Goal: Task Accomplishment & Management: Use online tool/utility

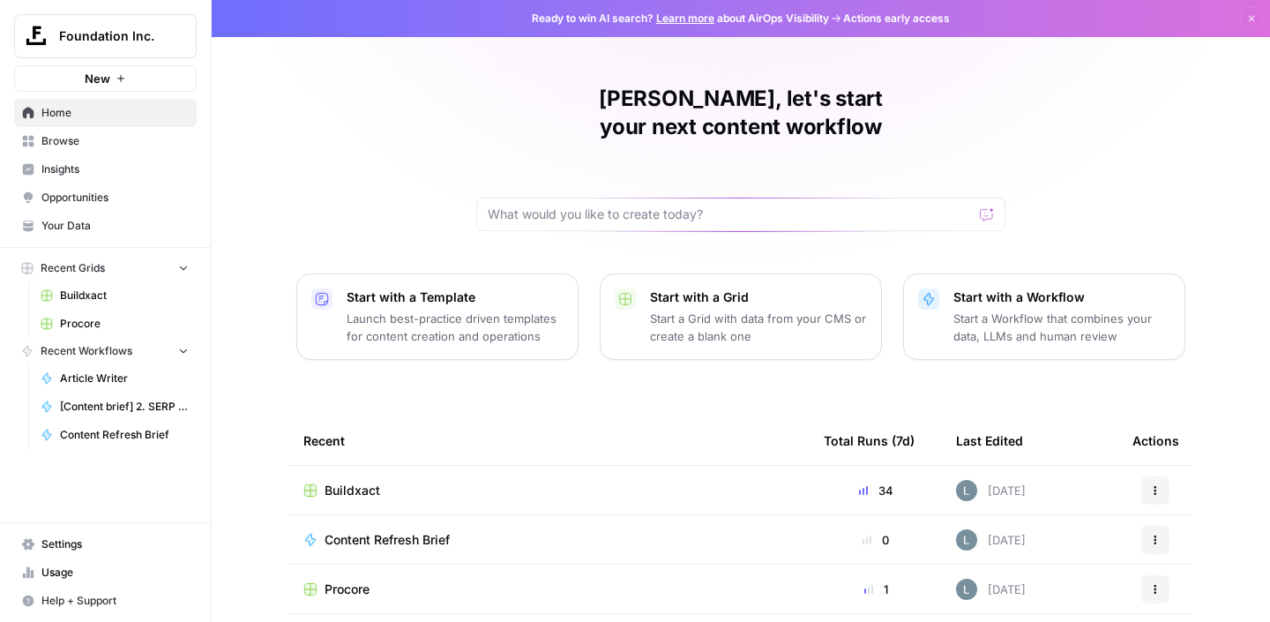
scroll to position [190, 0]
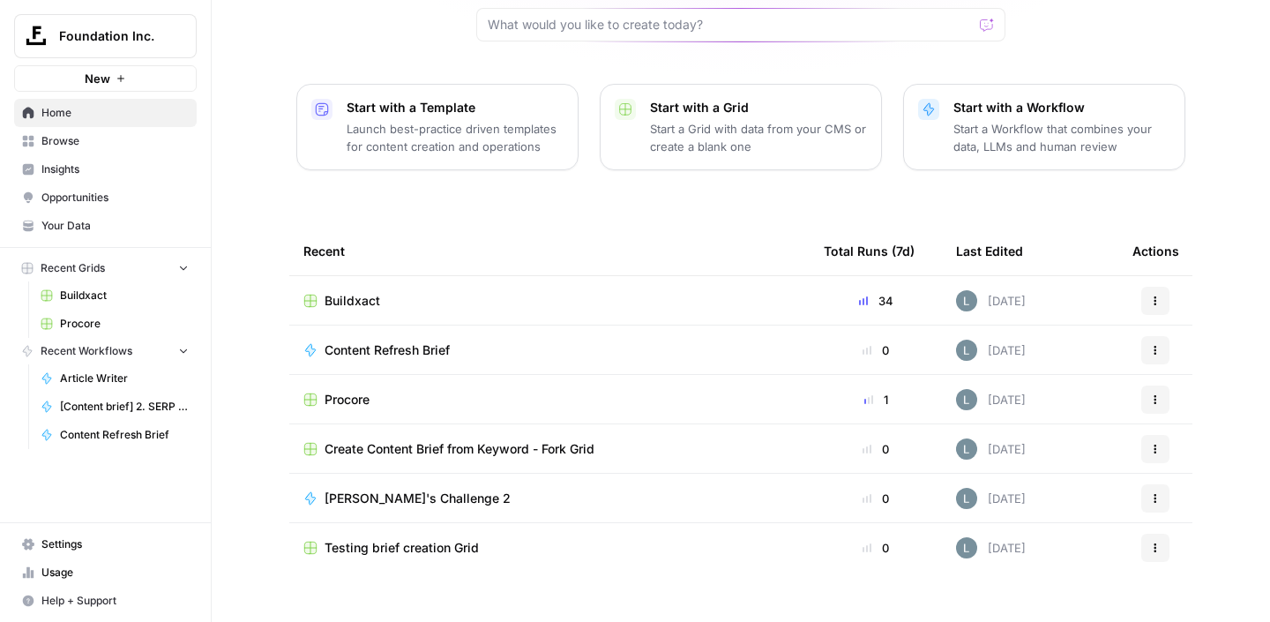
click at [348, 391] on span "Procore" at bounding box center [347, 400] width 45 height 18
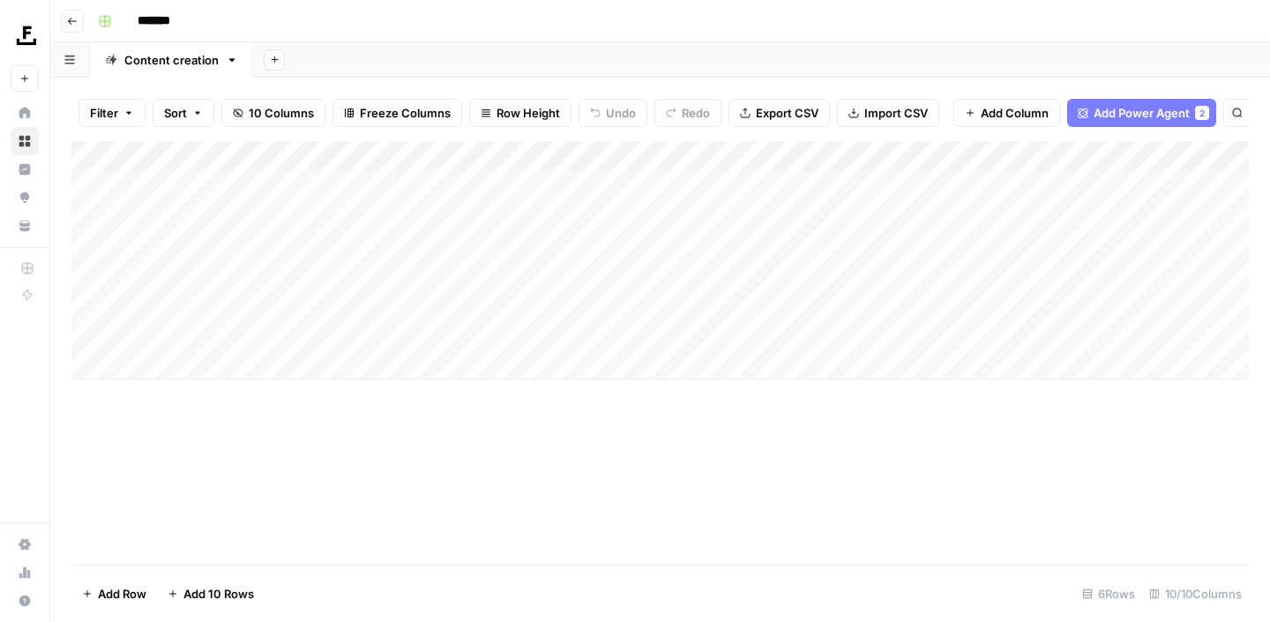
click at [219, 54] on link "Content creation" at bounding box center [171, 59] width 163 height 35
click at [230, 58] on icon "button" at bounding box center [232, 60] width 6 height 4
click at [530, 61] on div "Add Sheet" at bounding box center [761, 59] width 1017 height 35
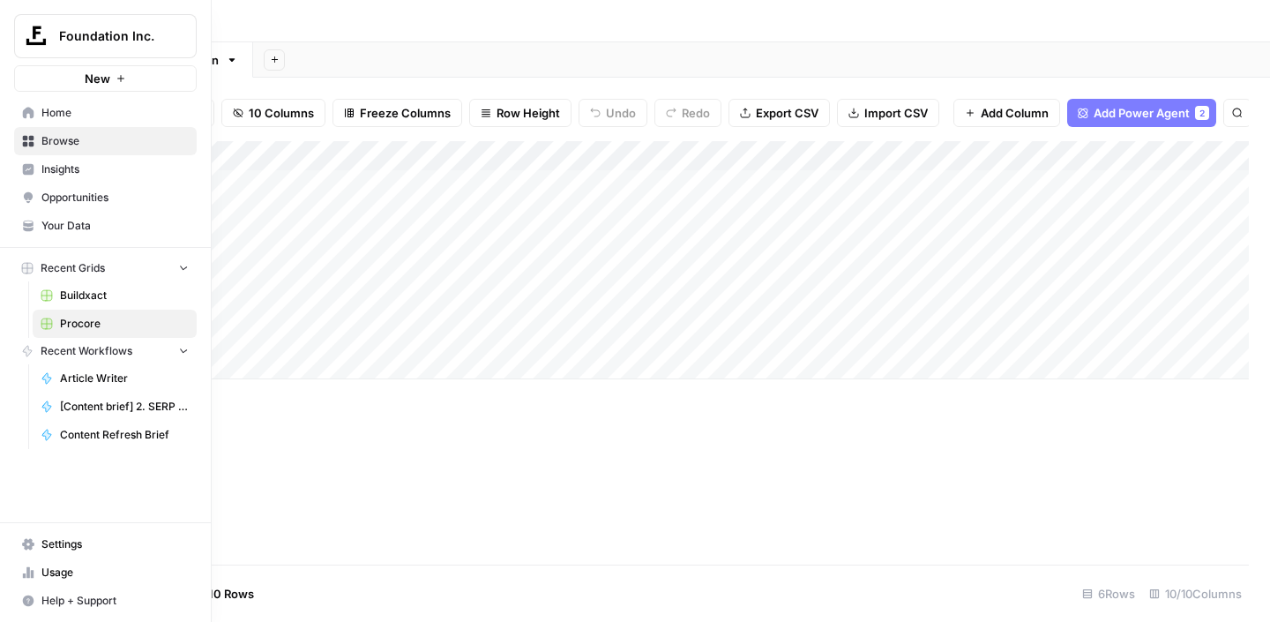
click at [78, 56] on button "Foundation Inc." at bounding box center [105, 36] width 183 height 44
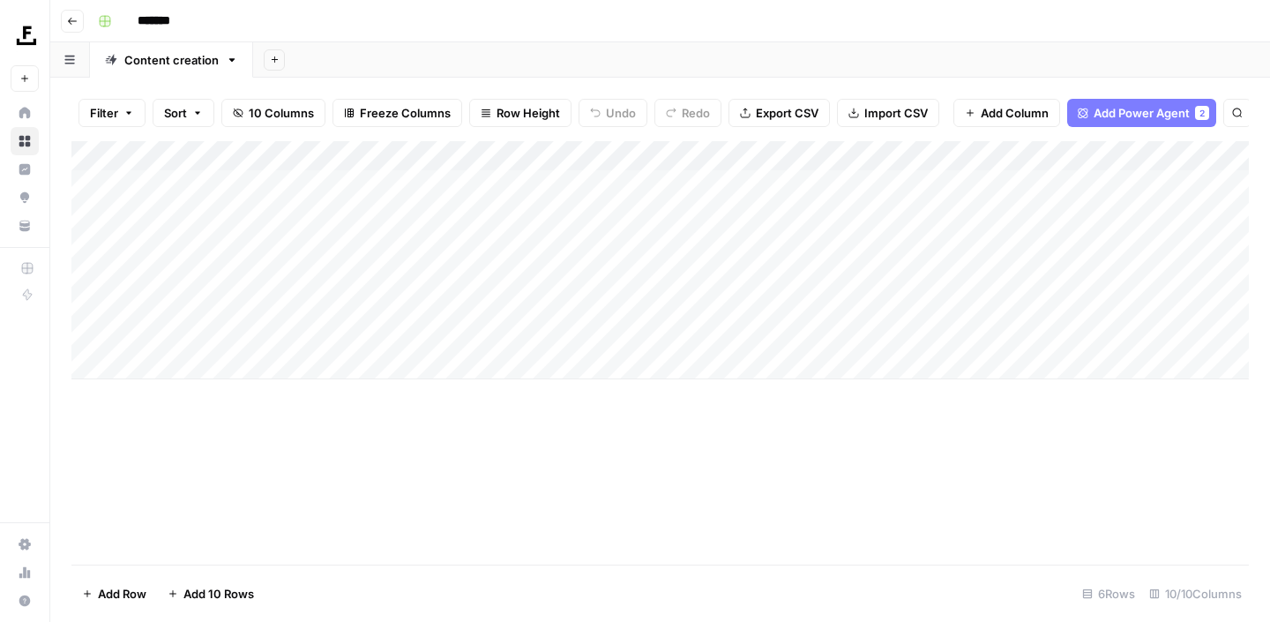
click at [355, 71] on div "Add Sheet" at bounding box center [761, 59] width 1017 height 35
click at [74, 67] on button "button" at bounding box center [70, 59] width 40 height 34
click at [393, 81] on div "Filter Sort 10 Columns Freeze Columns Row Height Undo Redo Export CSV Import CS…" at bounding box center [660, 350] width 1220 height 544
click at [365, 187] on div "Add Column" at bounding box center [660, 260] width 1178 height 238
click at [654, 184] on div "Add Column" at bounding box center [660, 260] width 1178 height 238
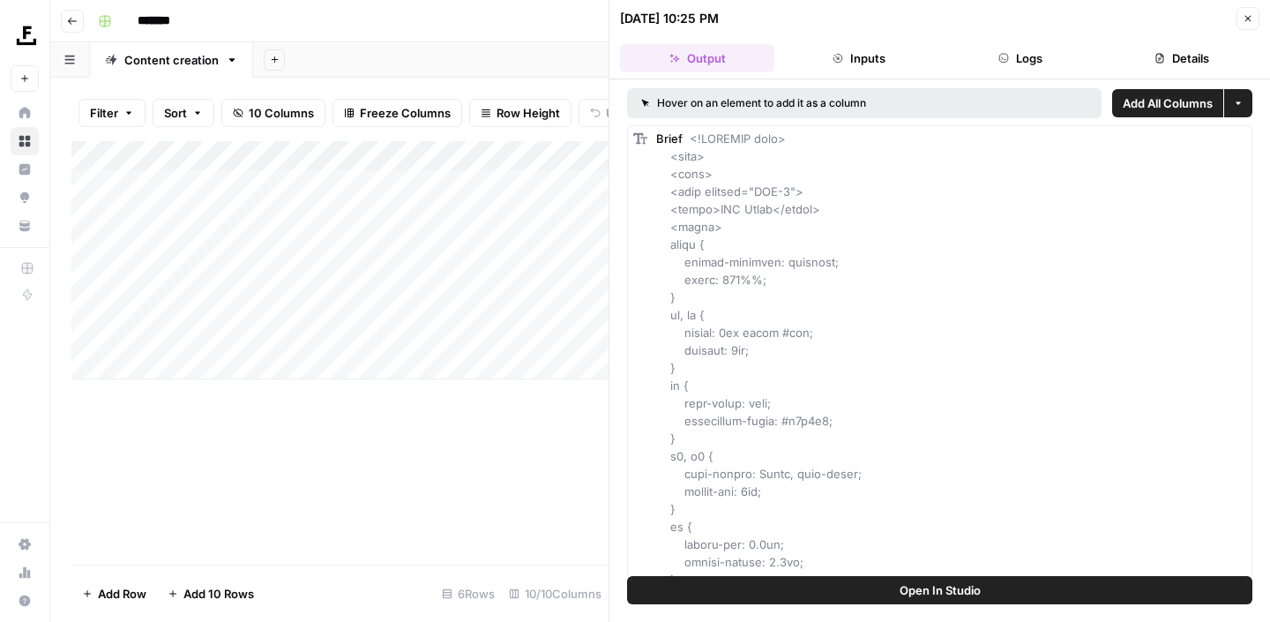
click at [867, 593] on button "Open In Studio" at bounding box center [939, 590] width 625 height 28
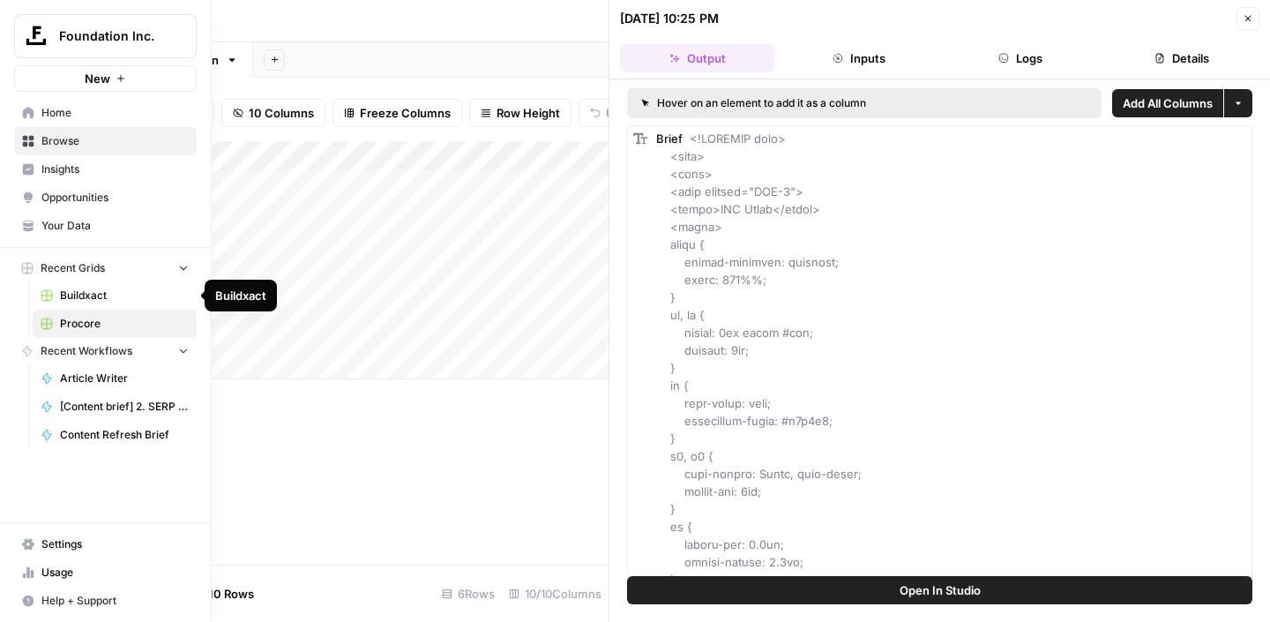
click at [79, 291] on span "Buildxact" at bounding box center [124, 296] width 129 height 16
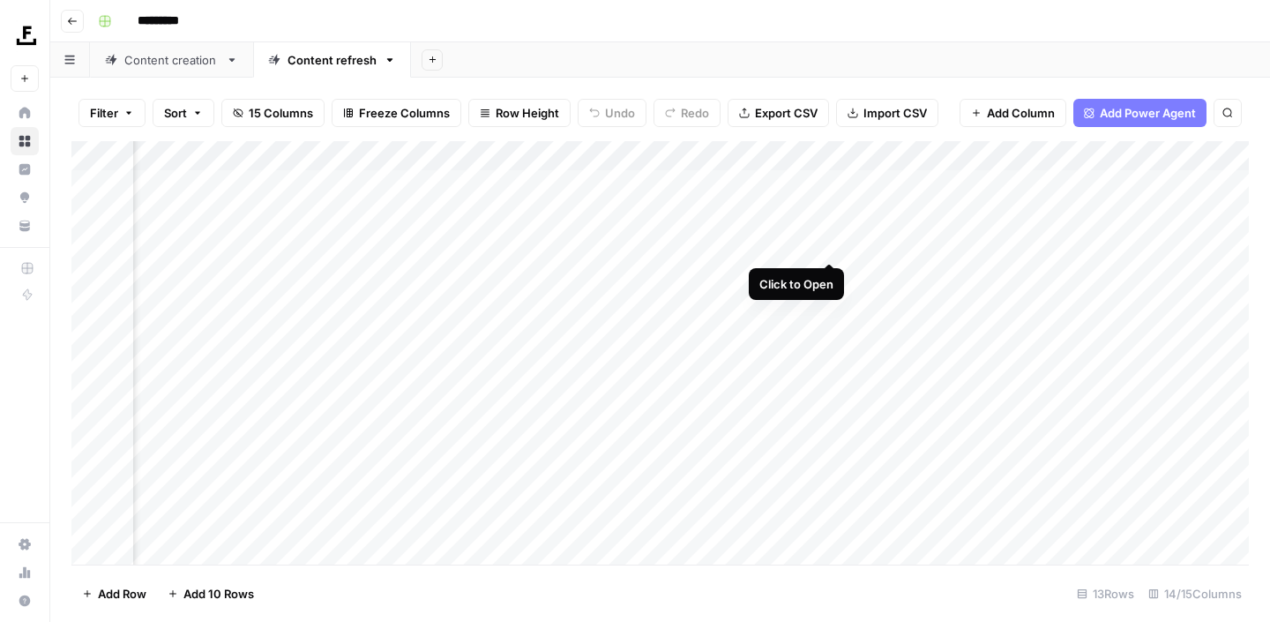
scroll to position [0, 659]
click at [1186, 248] on div "Add Column" at bounding box center [660, 352] width 1178 height 423
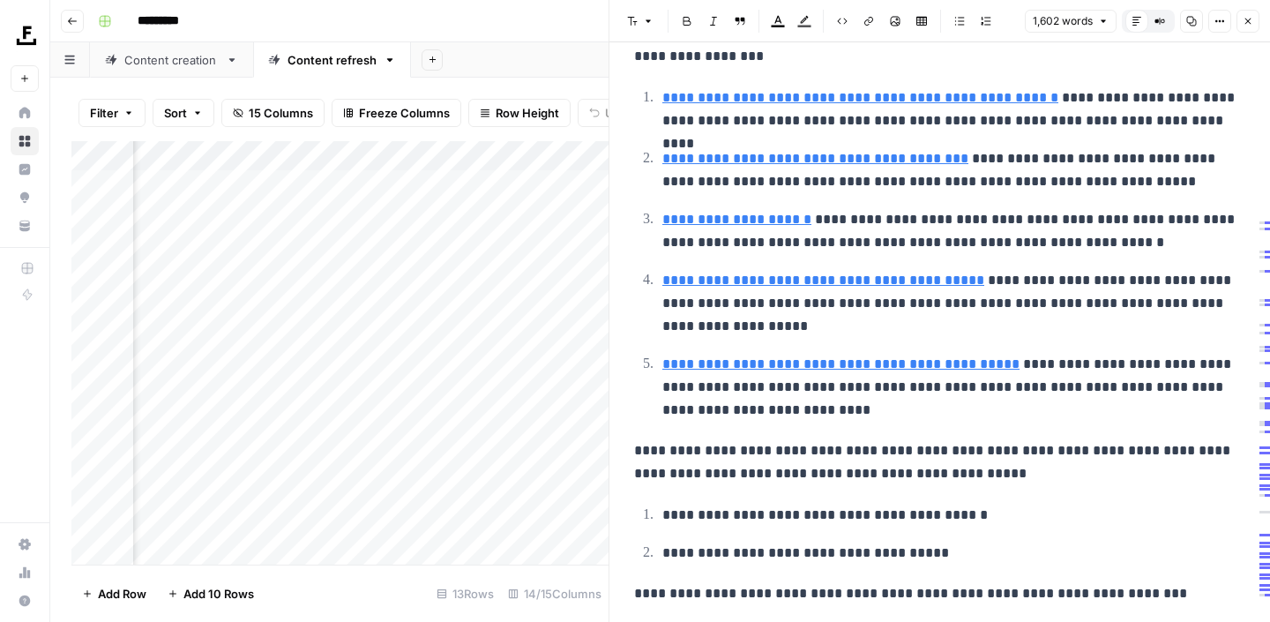
scroll to position [475, 0]
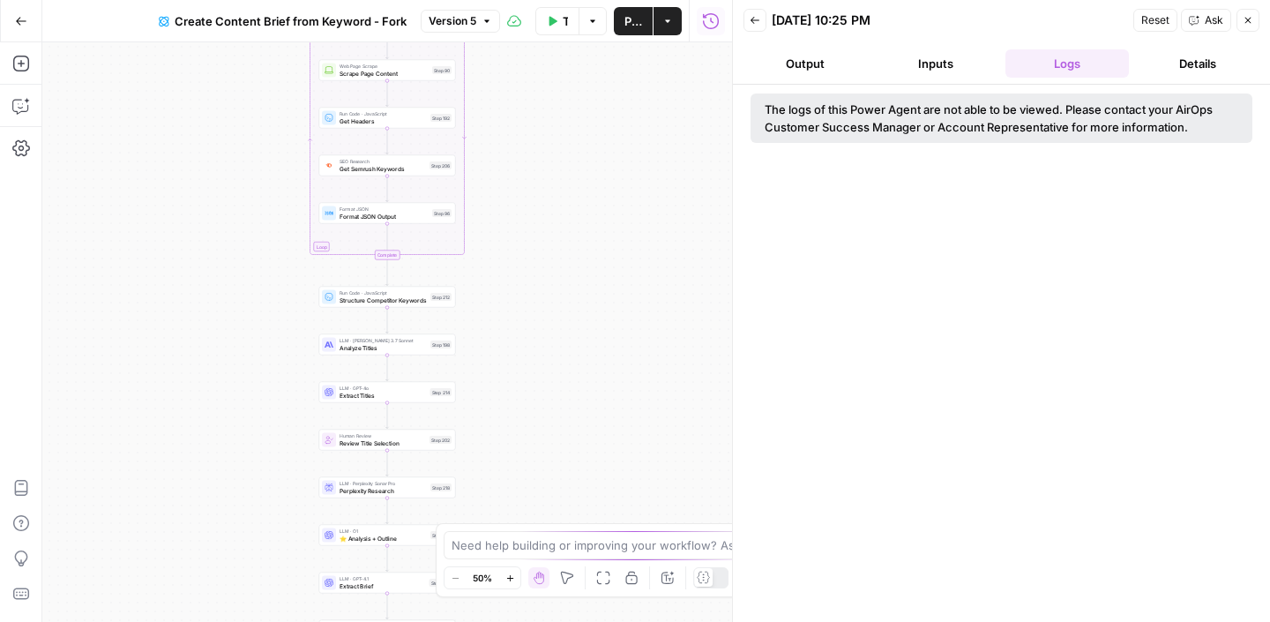
click at [359, 295] on span "Structure Competitor Keywords" at bounding box center [383, 299] width 87 height 9
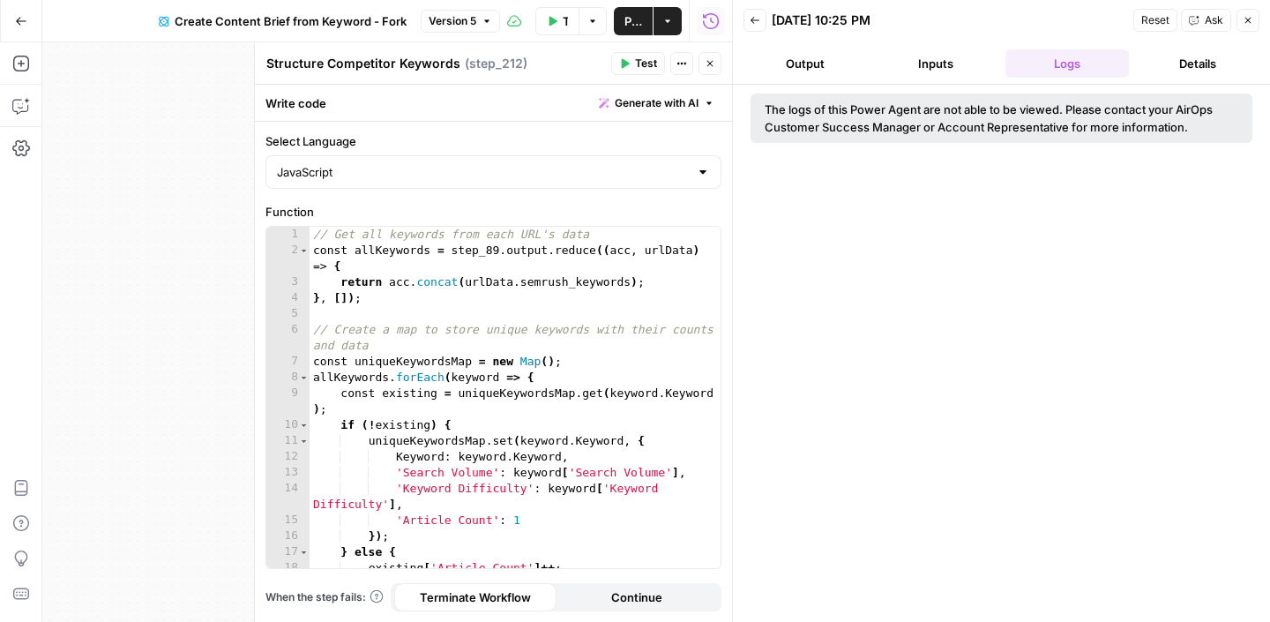
click at [1251, 19] on icon "button" at bounding box center [1248, 20] width 11 height 11
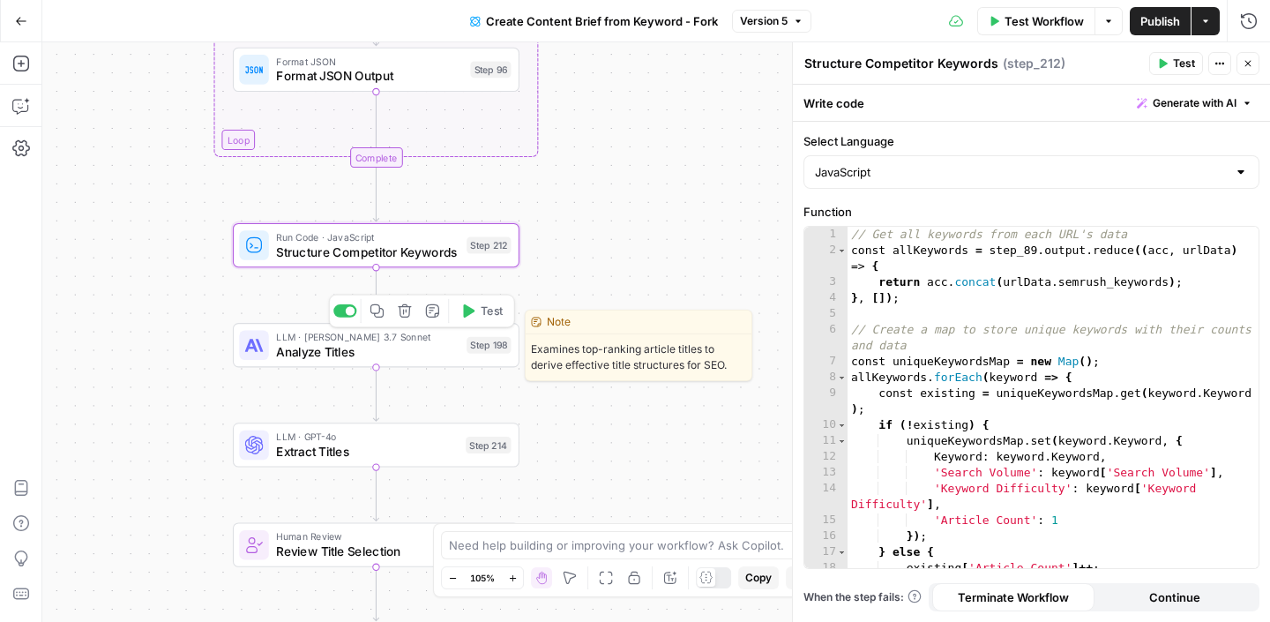
click at [359, 362] on div "LLM · [PERSON_NAME] 3.7 Sonnet Analyze Titles Step 198 Copy step Delete step Ed…" at bounding box center [376, 345] width 287 height 44
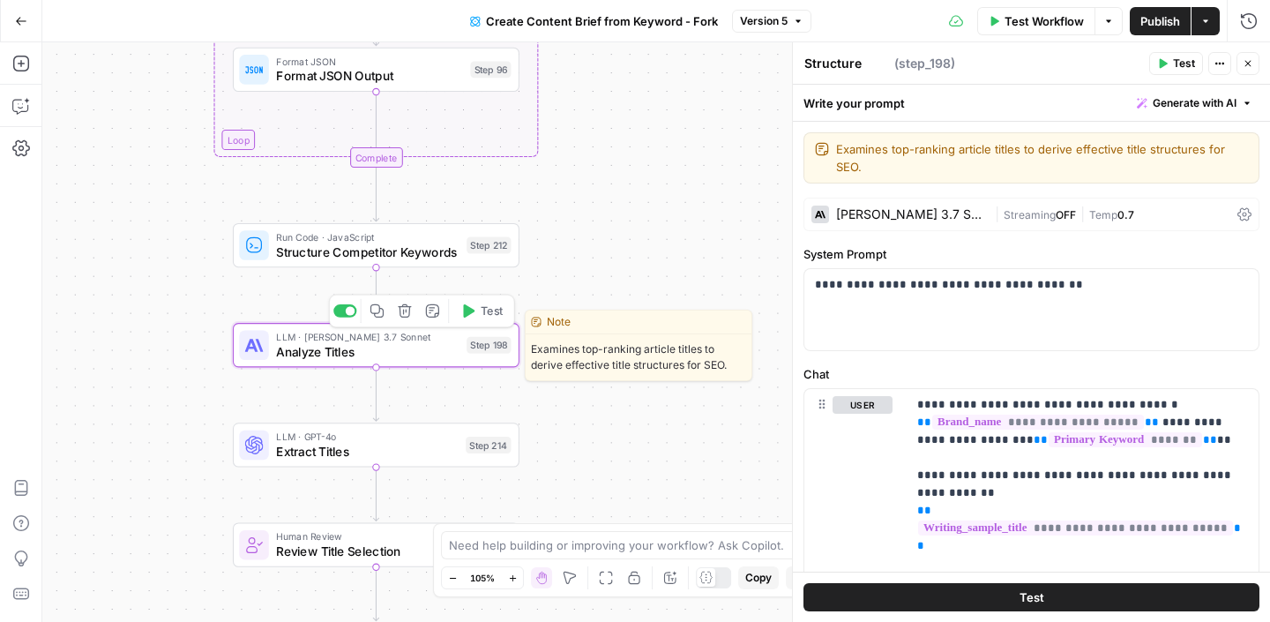
type textarea "Analyze Titles"
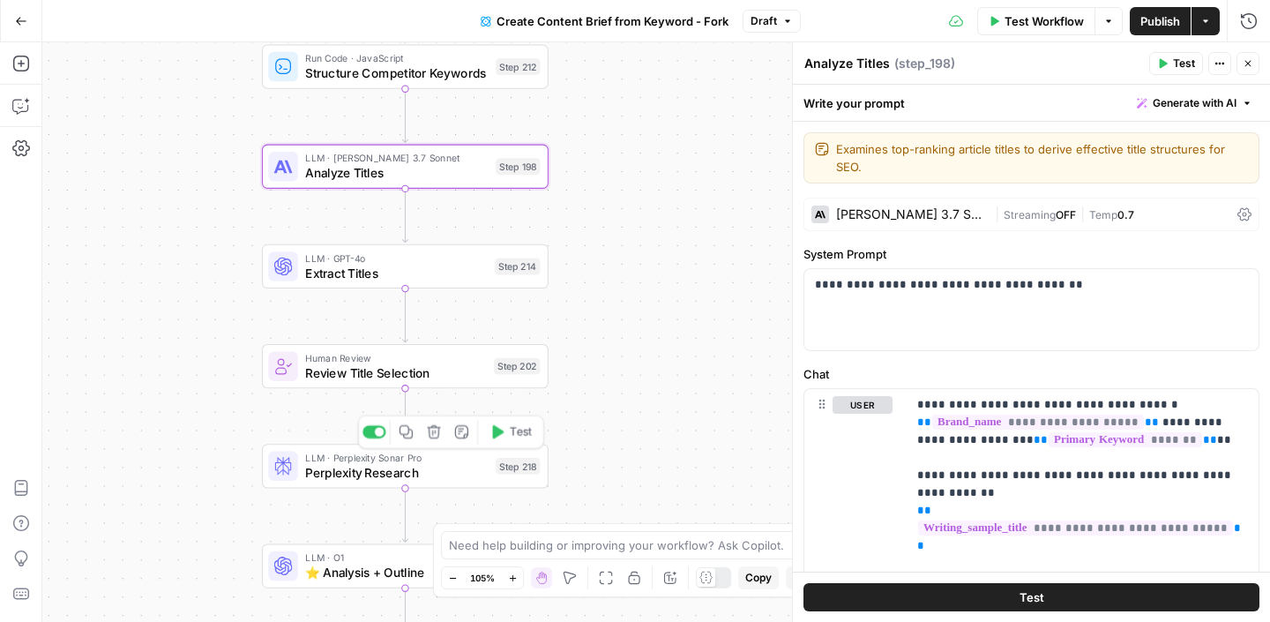
click at [341, 476] on span "Perplexity Research" at bounding box center [396, 472] width 183 height 19
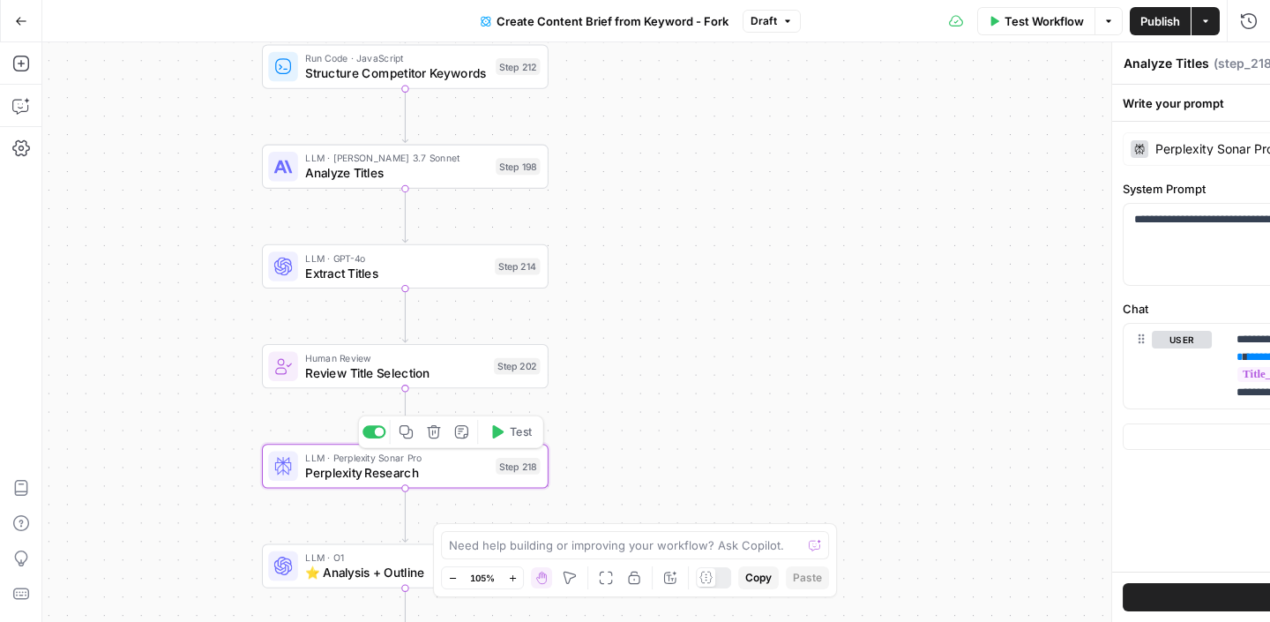
type textarea "Perplexity Research"
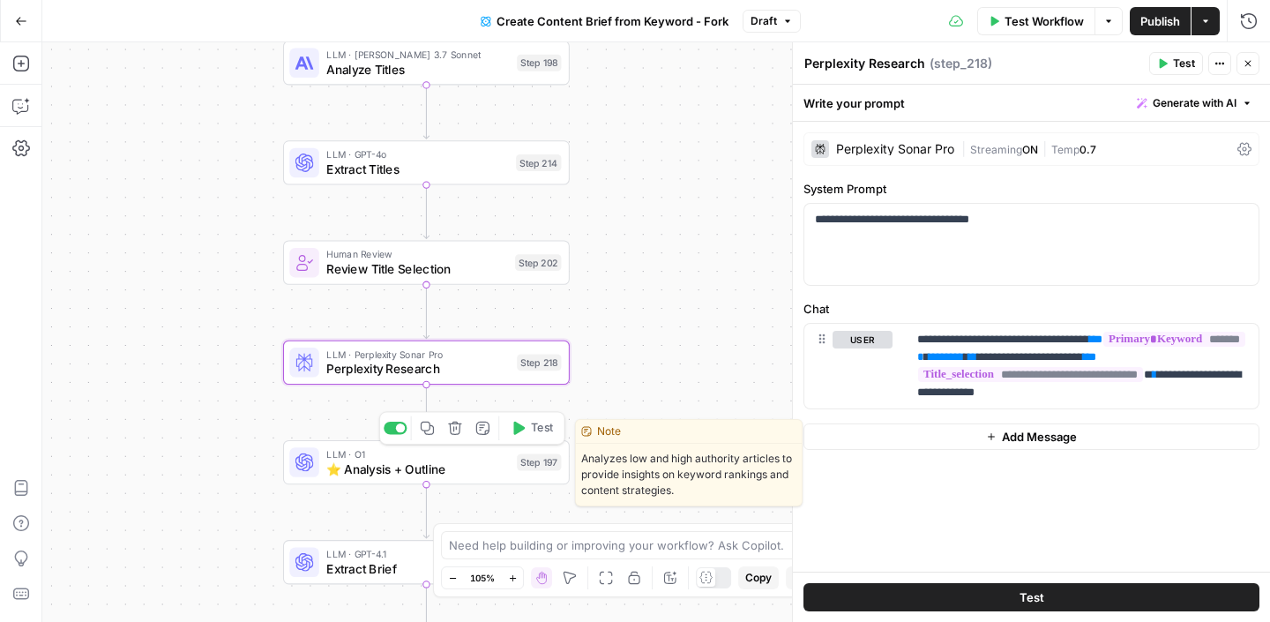
click at [368, 475] on span "⭐️ Analysis + Outline" at bounding box center [417, 469] width 183 height 19
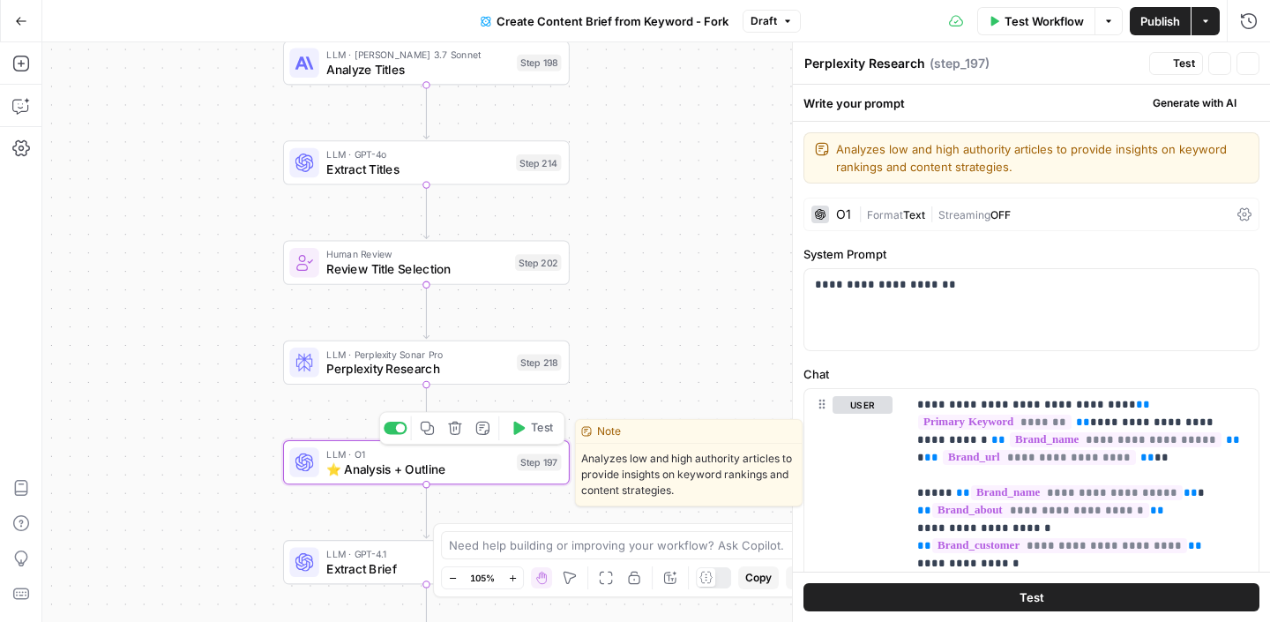
type textarea "⭐️ Analysis + Outline"
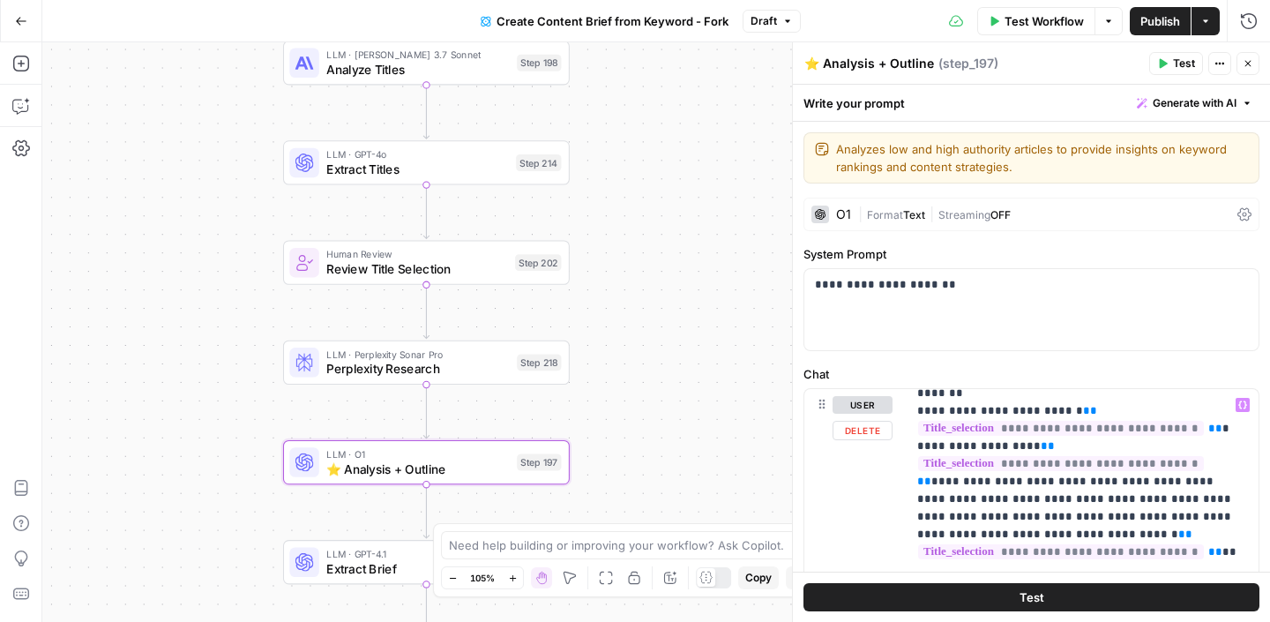
scroll to position [2227, 0]
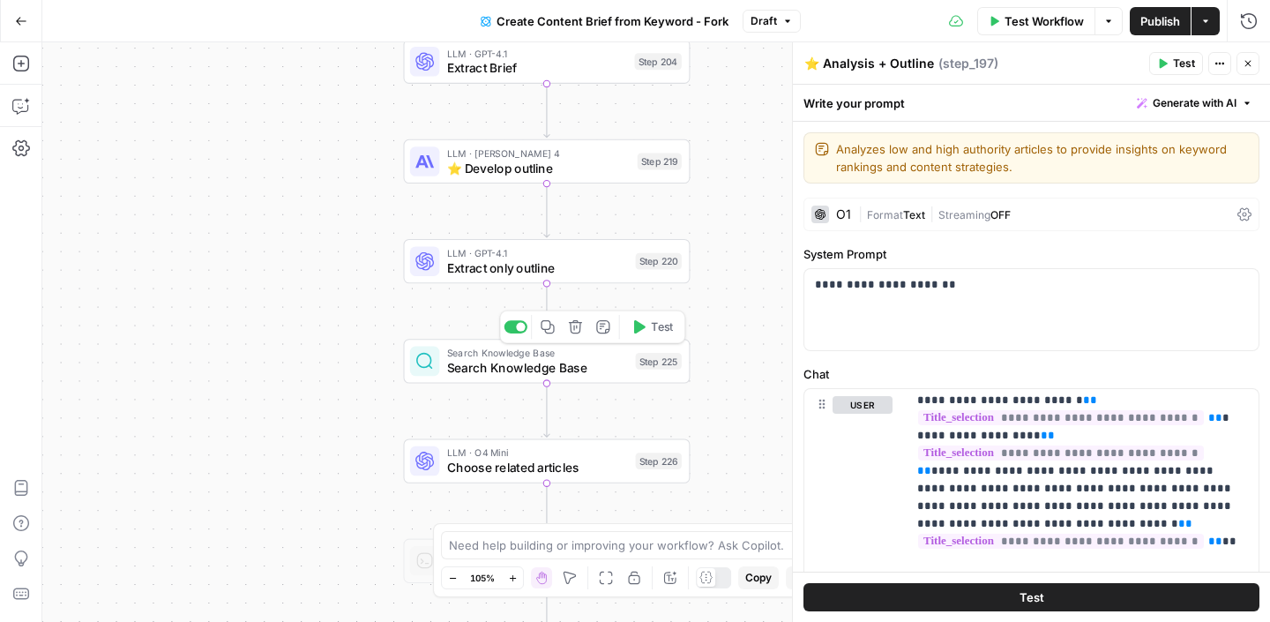
click at [565, 377] on div "Search Knowledge Base Search Knowledge Base Step 225 Copy step Delete step Add …" at bounding box center [546, 361] width 287 height 44
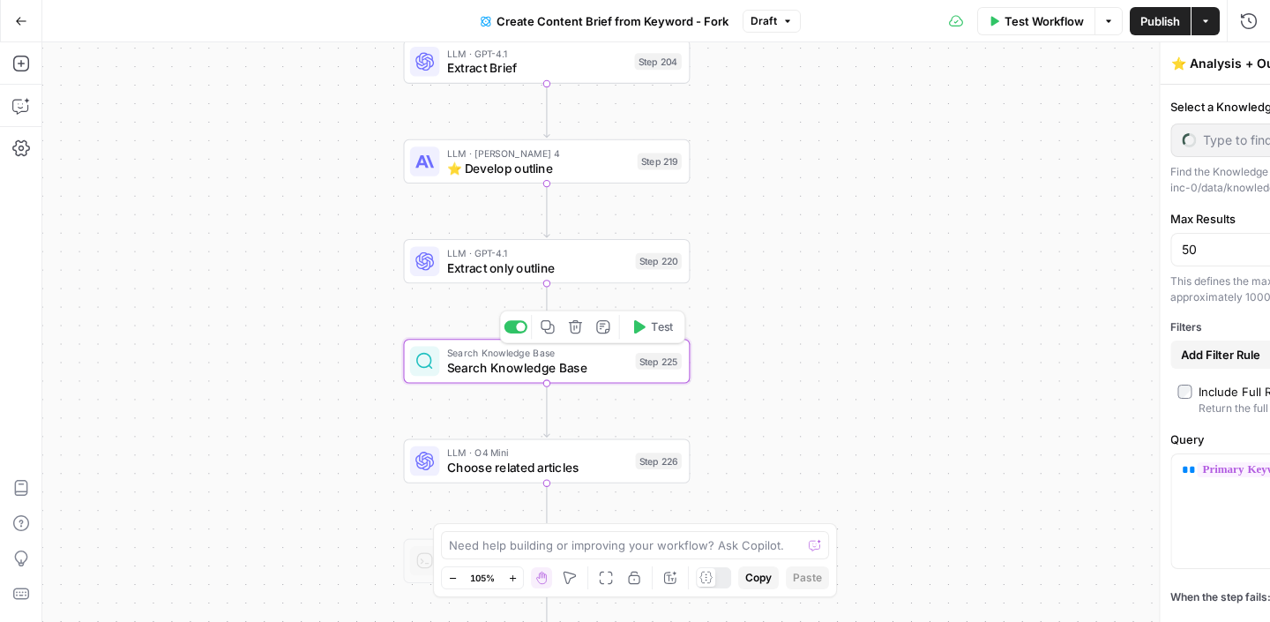
type textarea "Search Knowledge Base"
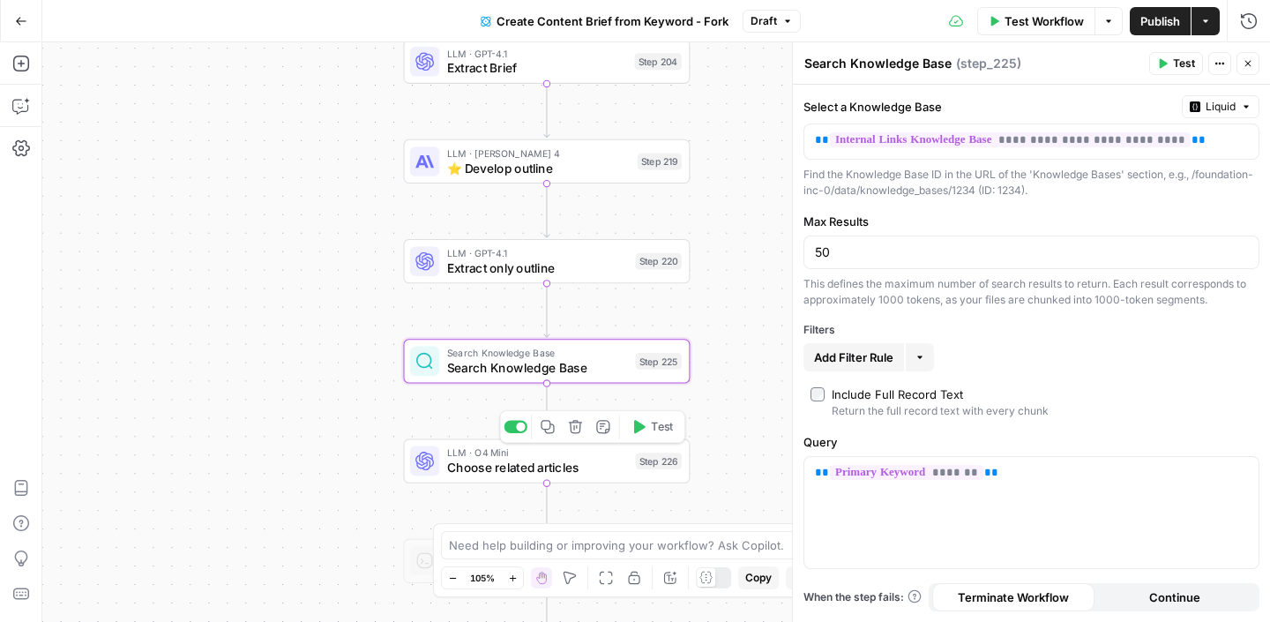
click at [528, 468] on span "Choose related articles" at bounding box center [537, 467] width 181 height 19
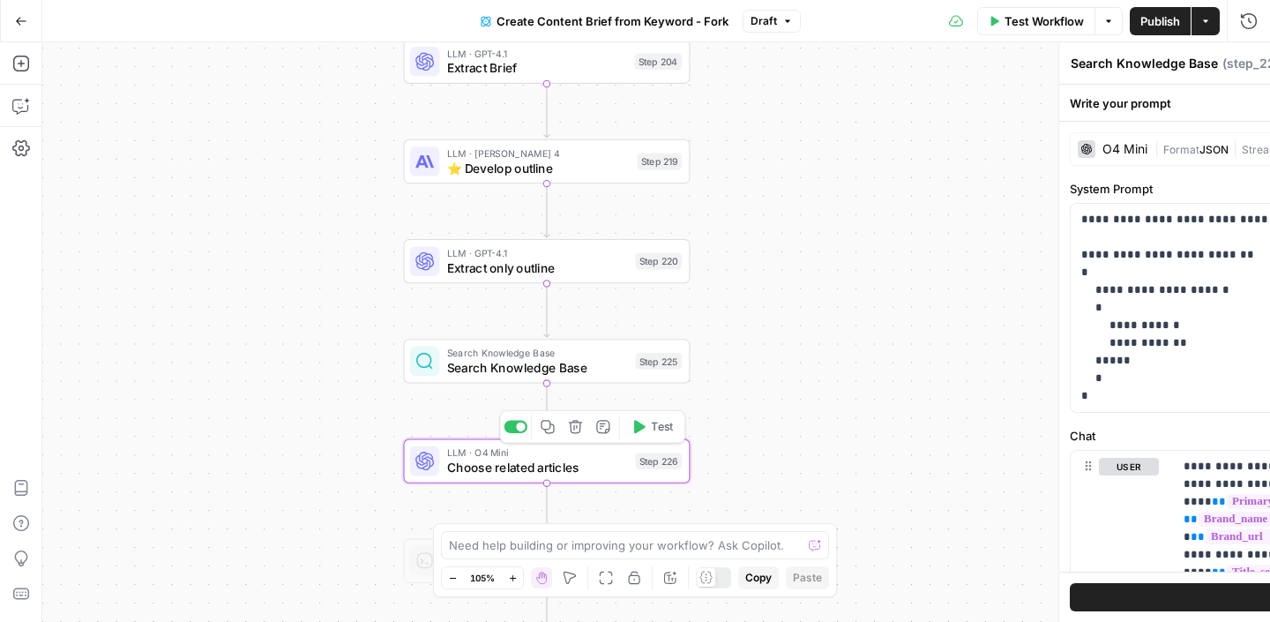
type textarea "Choose related articles"
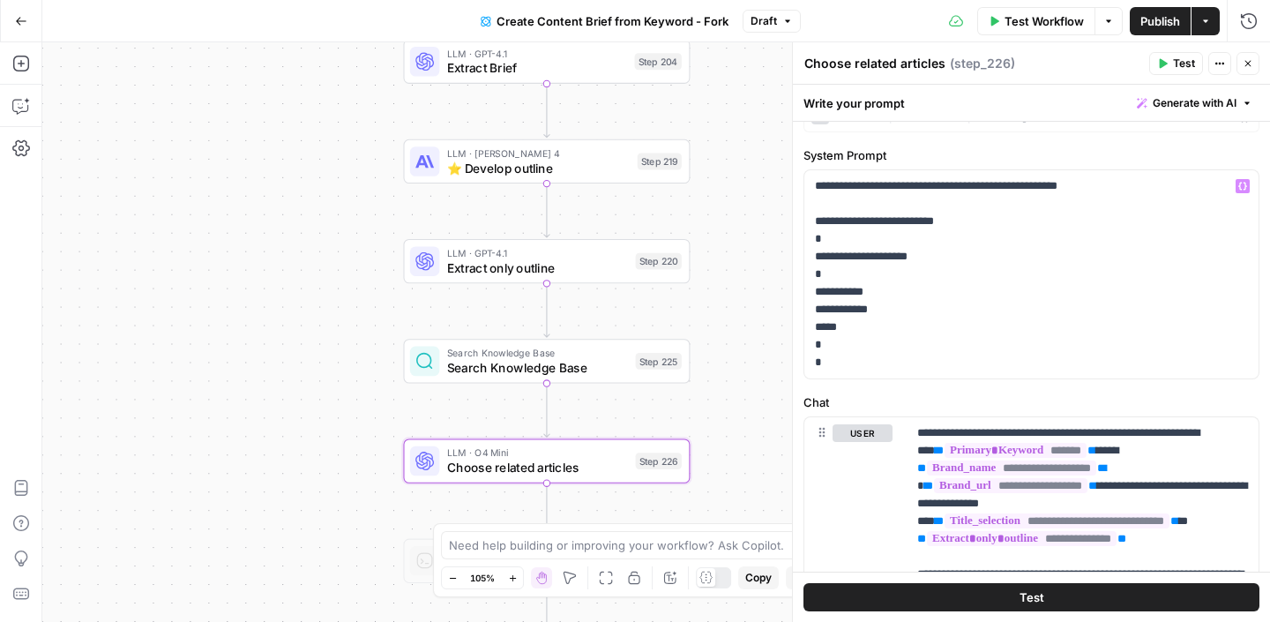
scroll to position [0, 0]
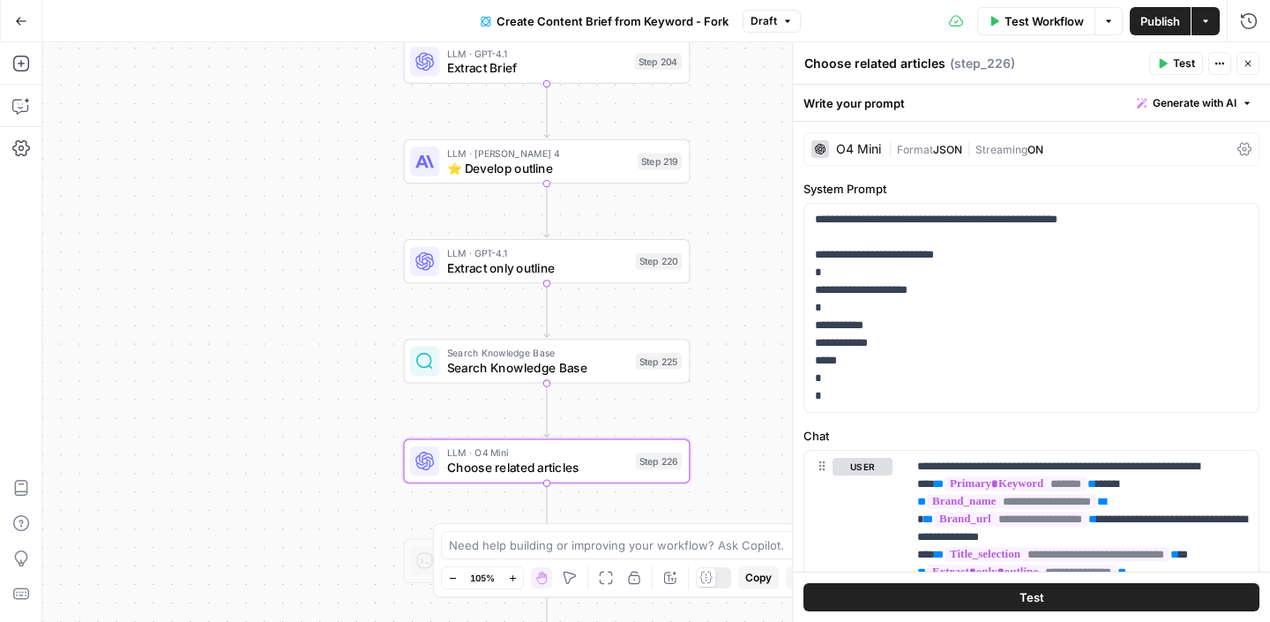
click at [23, 27] on button "Go Back" at bounding box center [21, 21] width 32 height 32
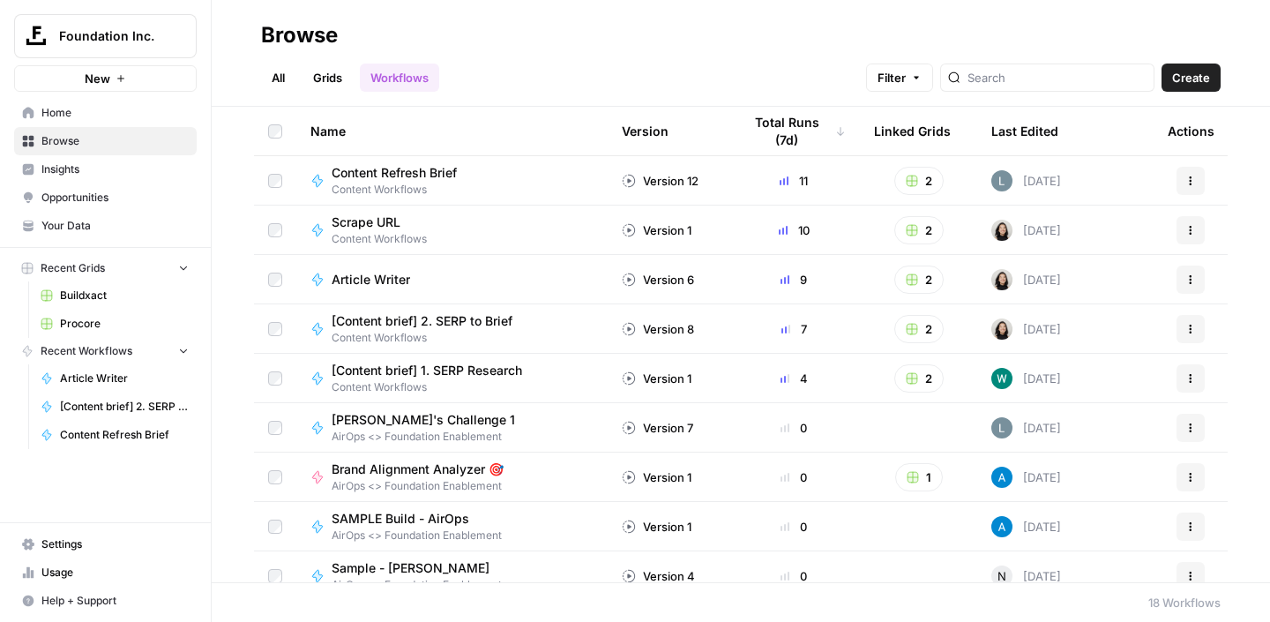
click at [77, 294] on span "Buildxact" at bounding box center [124, 296] width 129 height 16
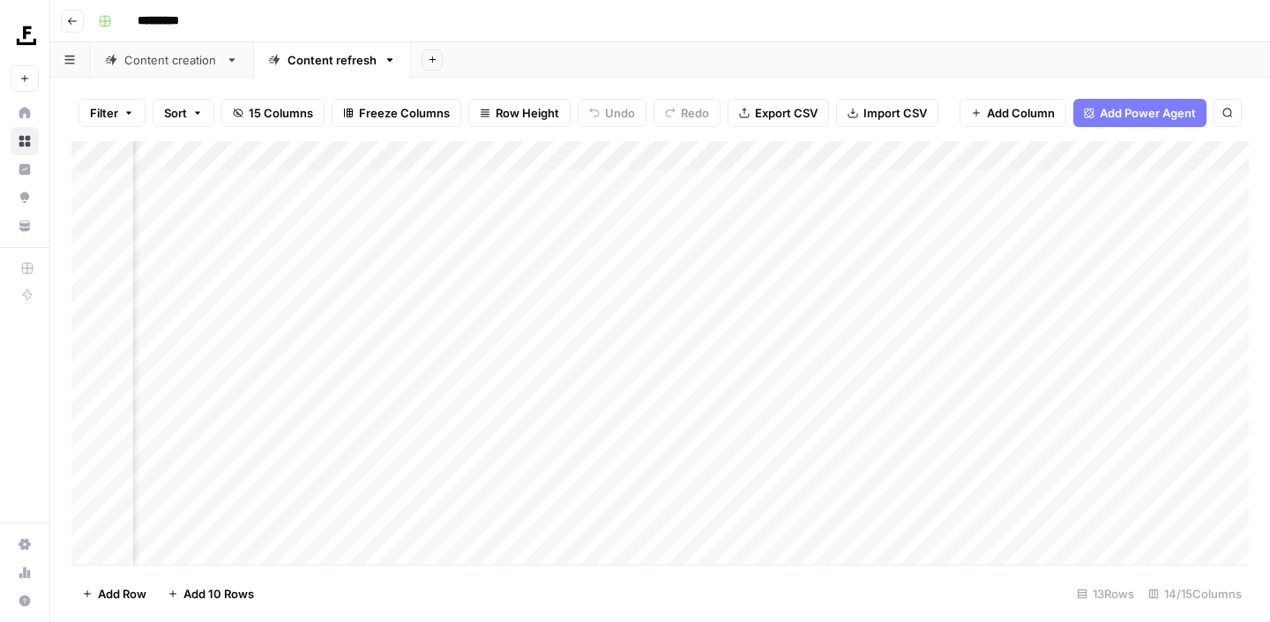
scroll to position [0, 1550]
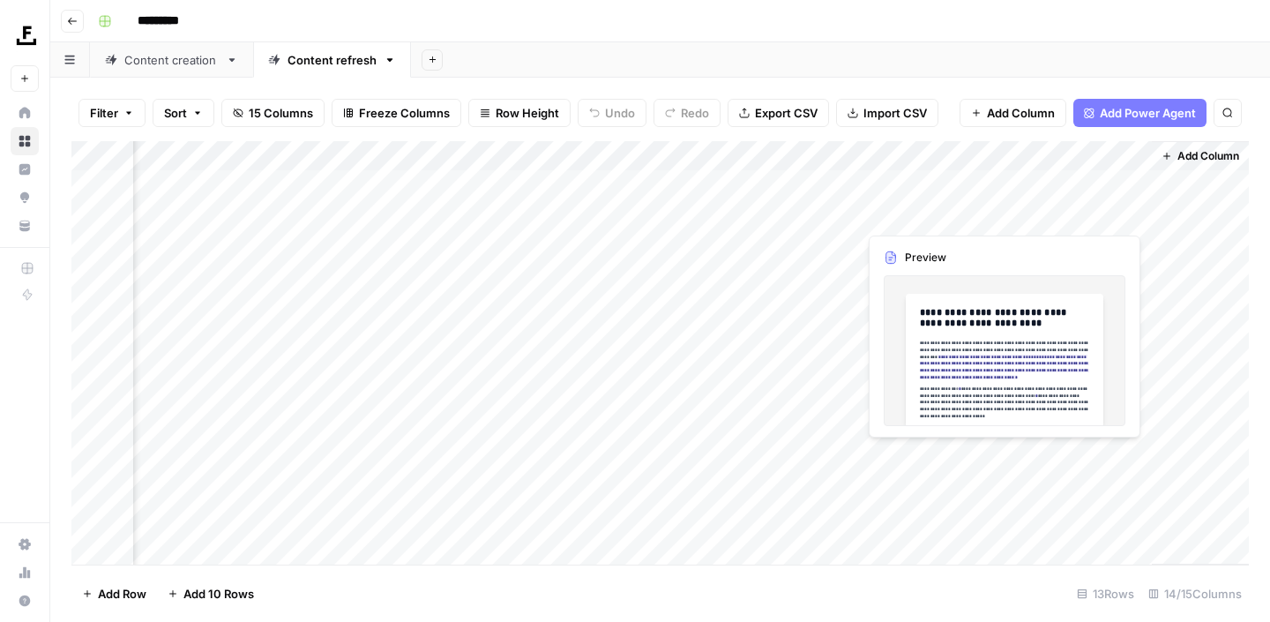
click at [1130, 213] on div "Add Column" at bounding box center [660, 352] width 1178 height 423
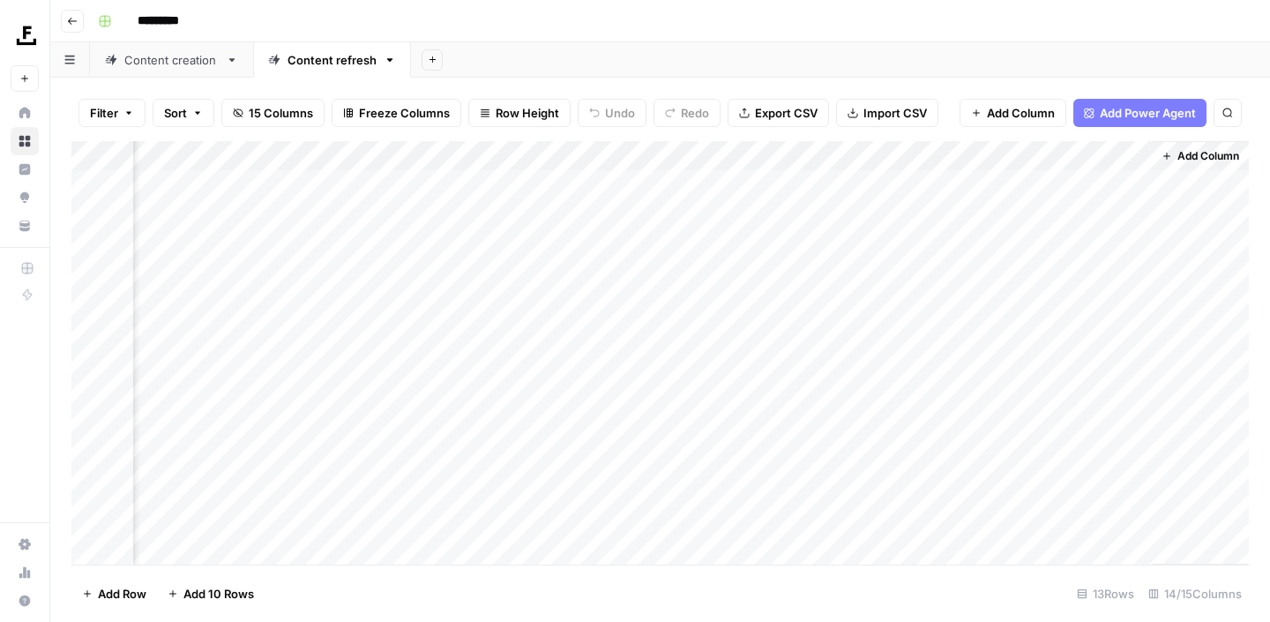
click at [1112, 212] on div "Add Column" at bounding box center [660, 352] width 1178 height 423
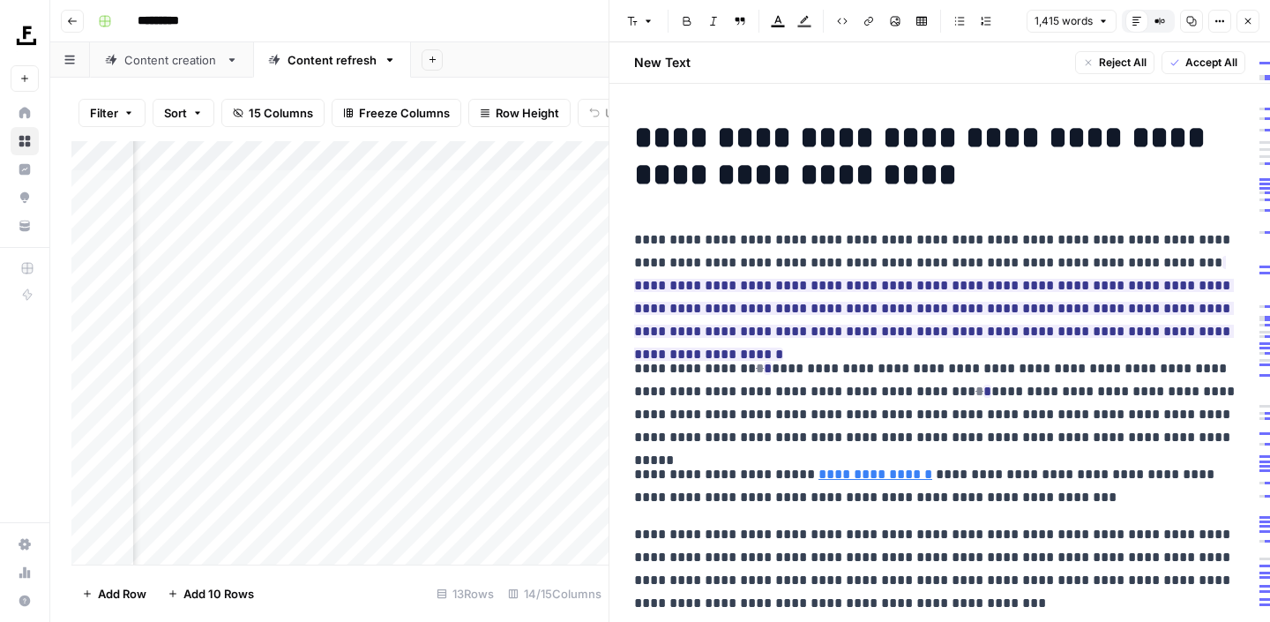
click at [1190, 22] on icon "button" at bounding box center [1191, 21] width 11 height 11
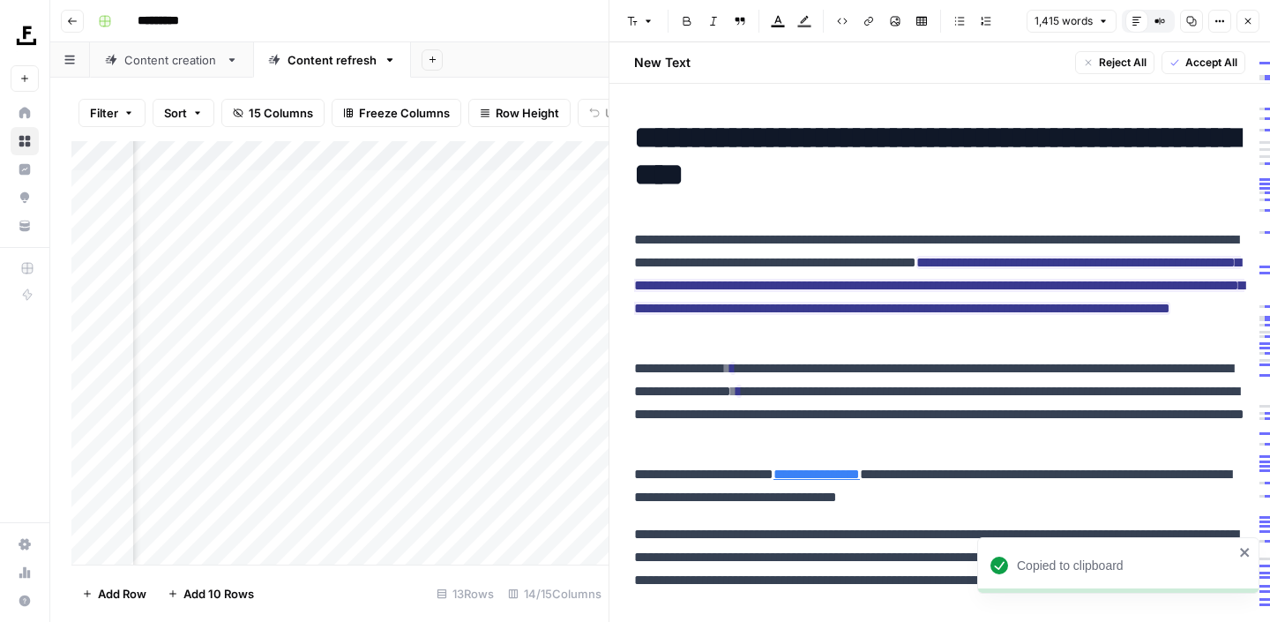
click at [1250, 24] on icon "button" at bounding box center [1248, 21] width 11 height 11
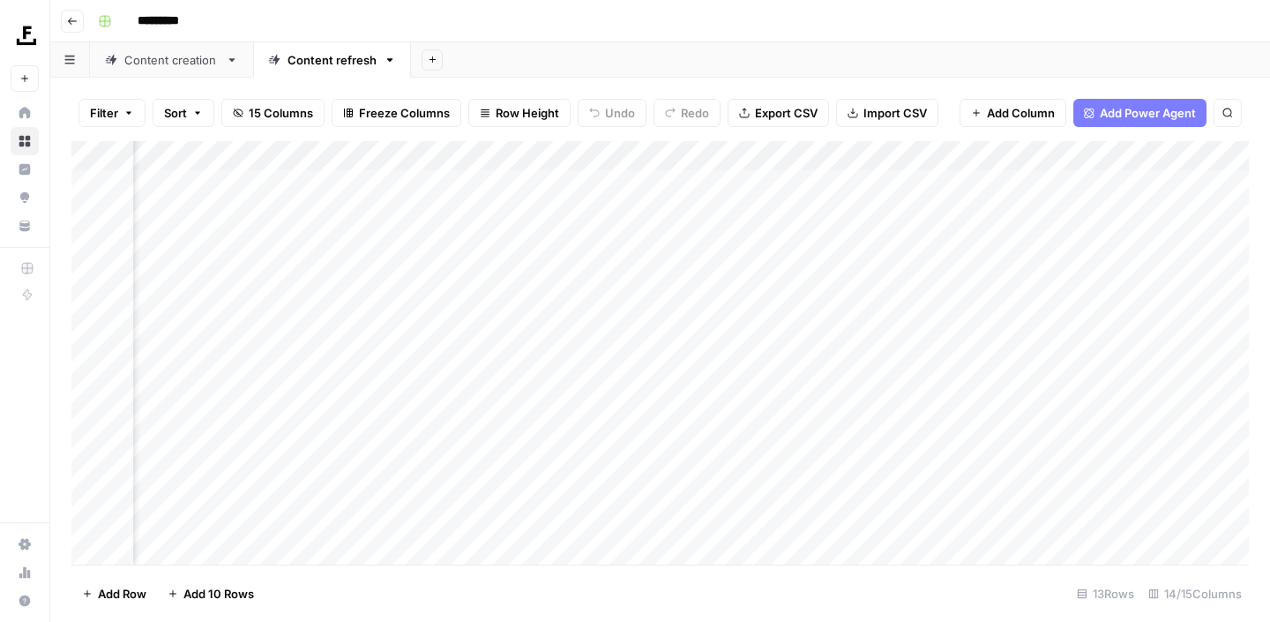
scroll to position [0, 577]
click at [968, 425] on div "Add Column" at bounding box center [660, 352] width 1178 height 423
click at [950, 425] on div "Add Column" at bounding box center [660, 352] width 1178 height 423
